Goal: Find specific page/section: Find specific page/section

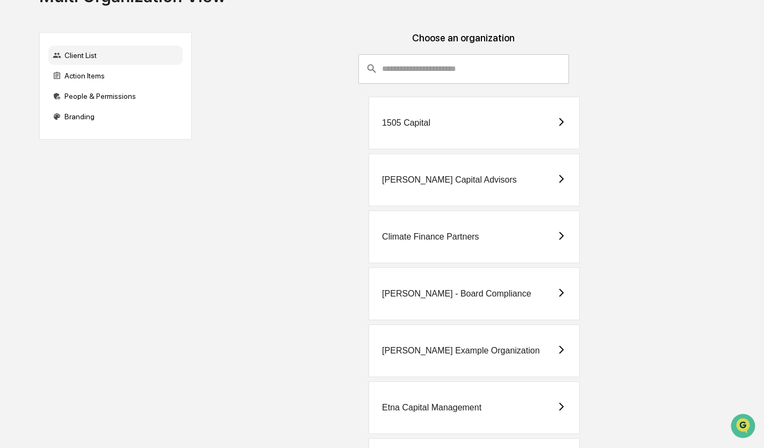
scroll to position [163, 0]
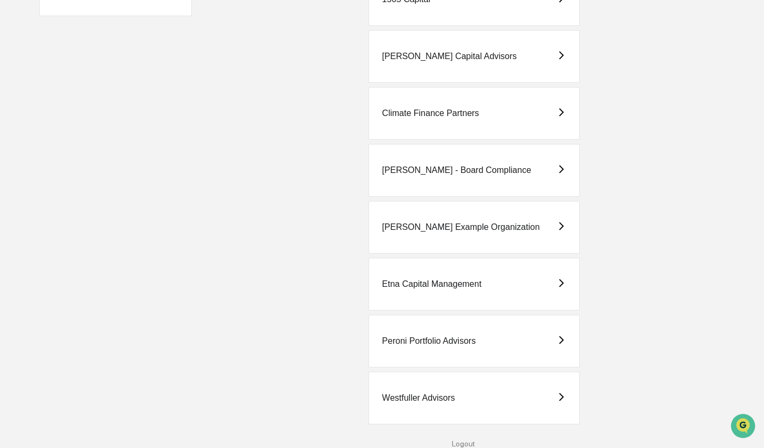
click at [482, 404] on div "Westfuller Advisors" at bounding box center [474, 398] width 211 height 53
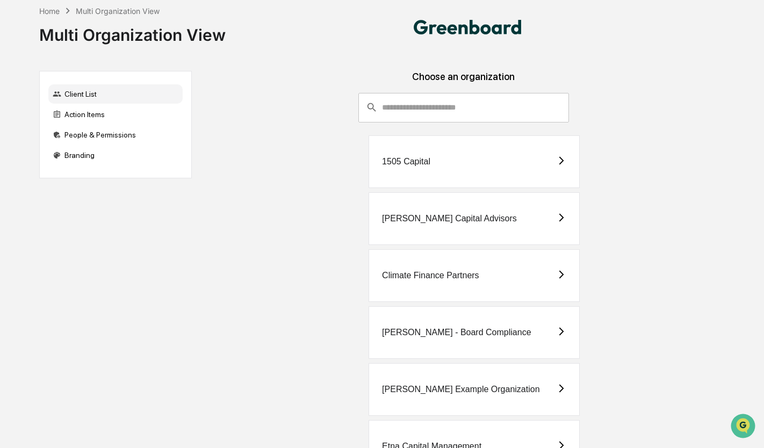
scroll to position [163, 0]
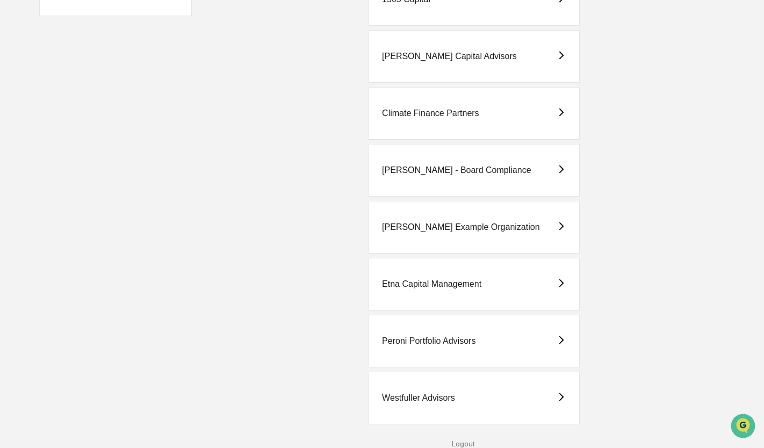
click at [421, 393] on div "Westfuller Advisors" at bounding box center [418, 398] width 73 height 10
